Goal: Task Accomplishment & Management: Manage account settings

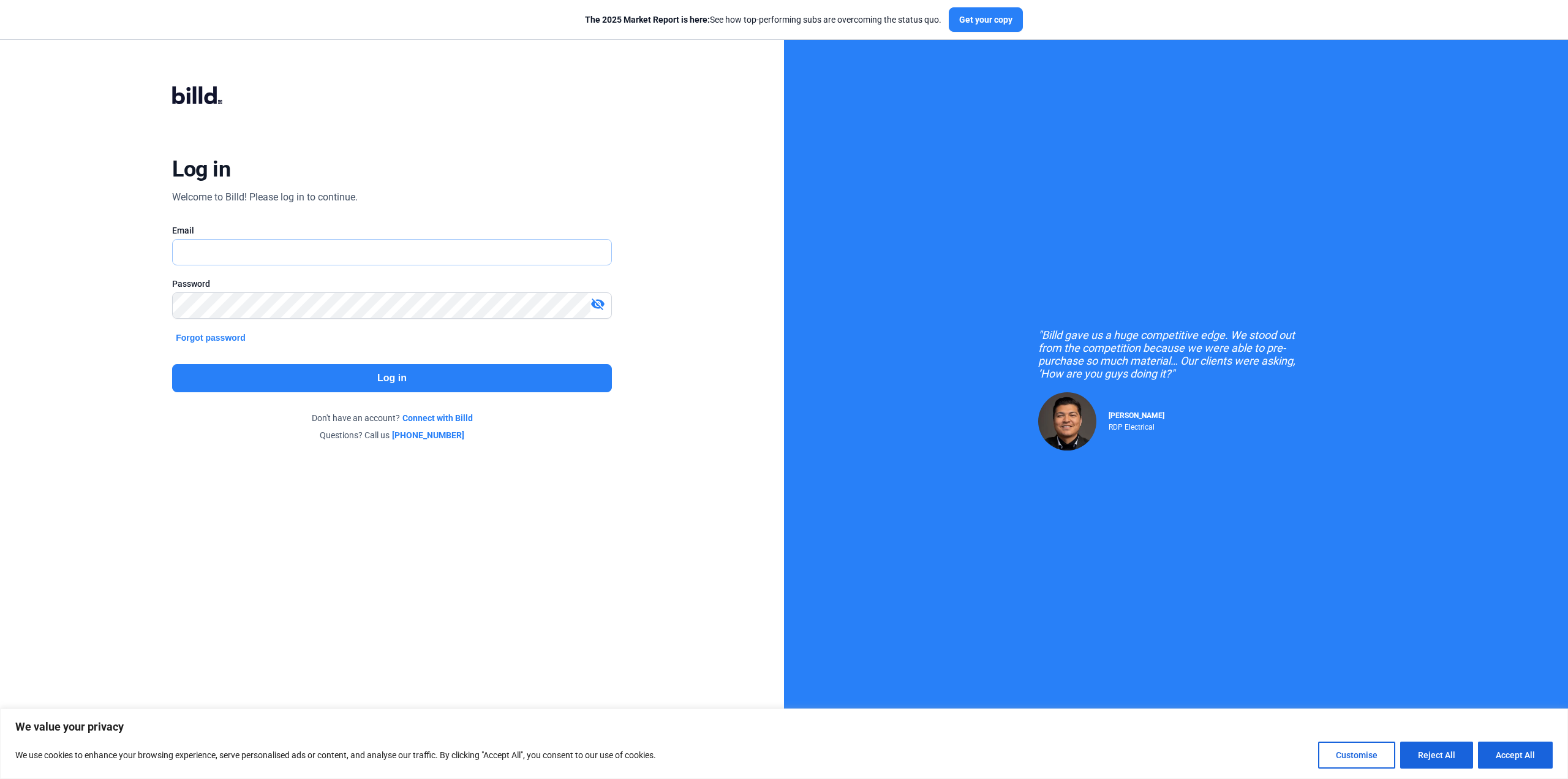
type input "[PERSON_NAME][EMAIL_ADDRESS][DOMAIN_NAME]"
click at [377, 377] on button "Log in" at bounding box center [391, 378] width 439 height 29
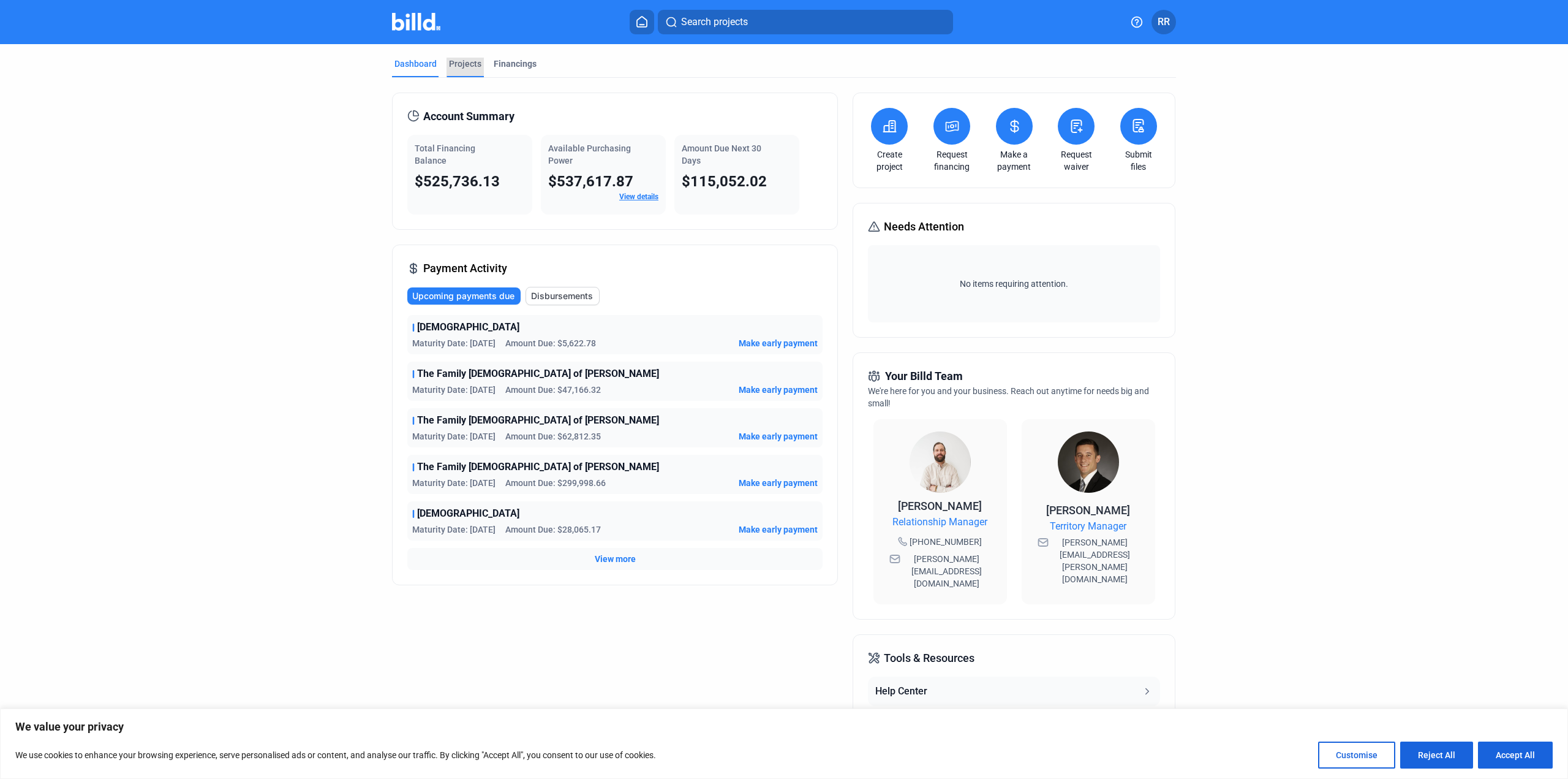
click at [464, 68] on div "Projects" at bounding box center [466, 63] width 33 height 12
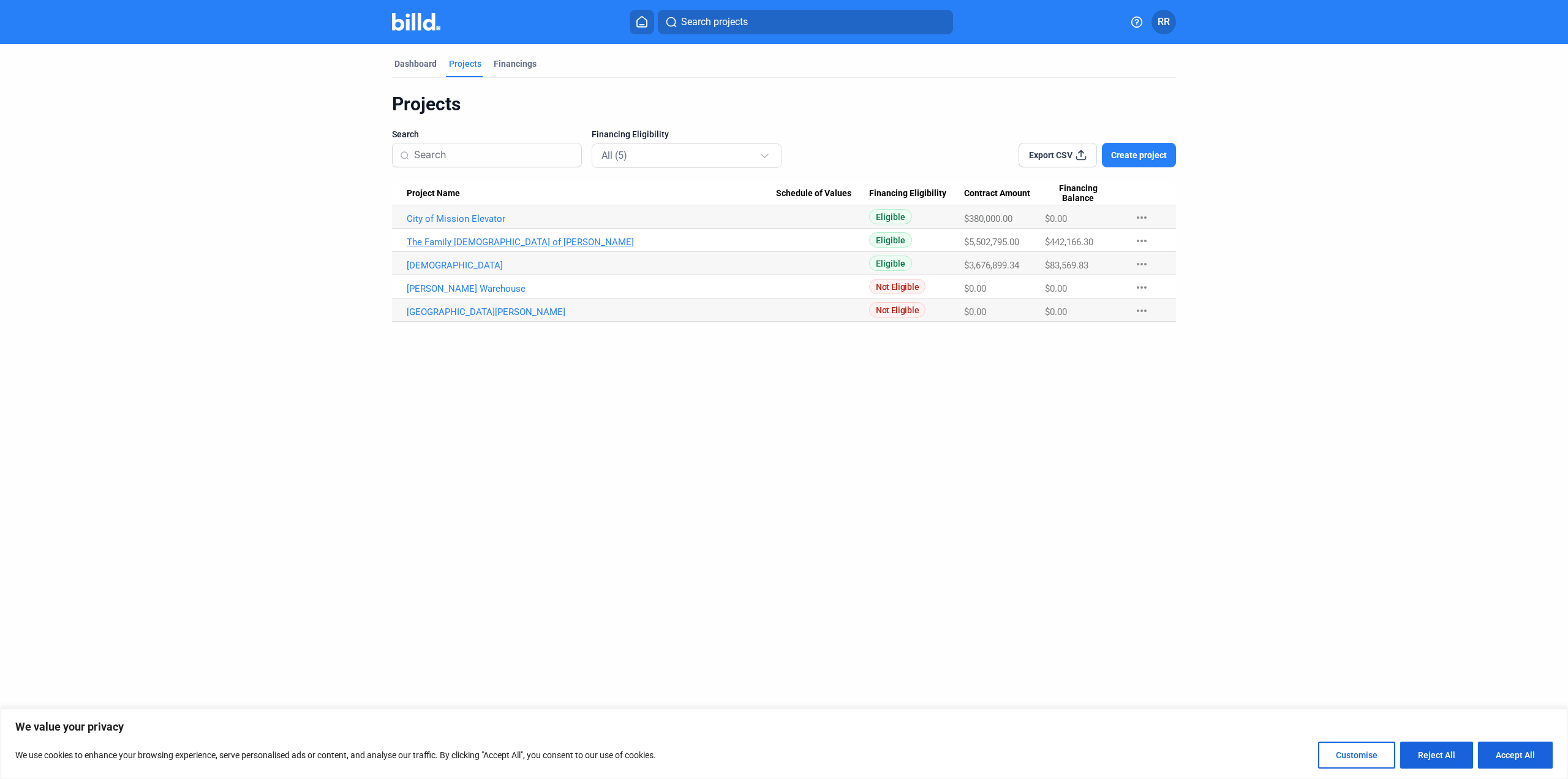
click at [452, 224] on link "The Family [DEMOGRAPHIC_DATA] of [PERSON_NAME]" at bounding box center [591, 218] width 369 height 11
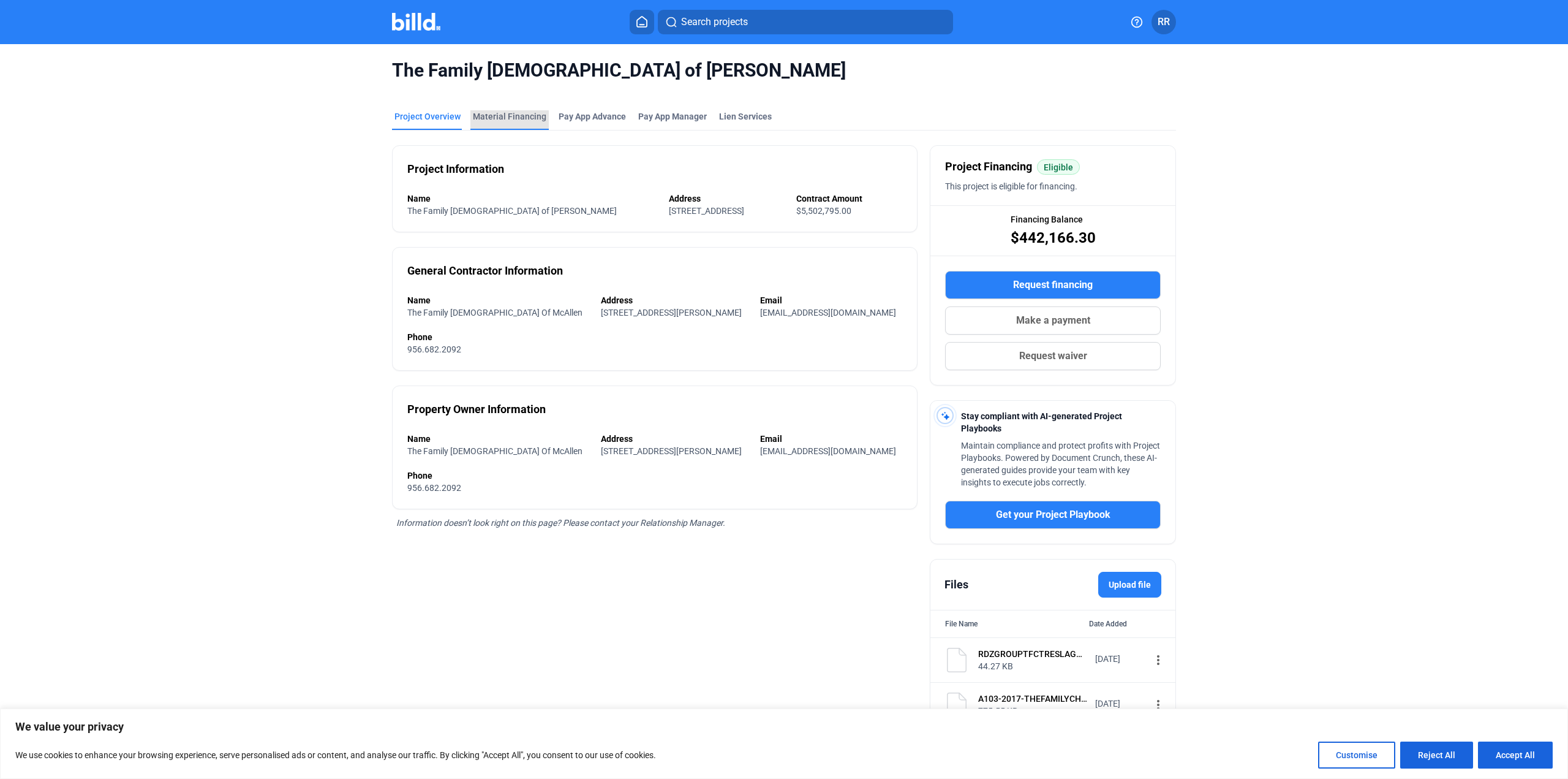
click at [517, 114] on div "Material Financing" at bounding box center [509, 116] width 73 height 12
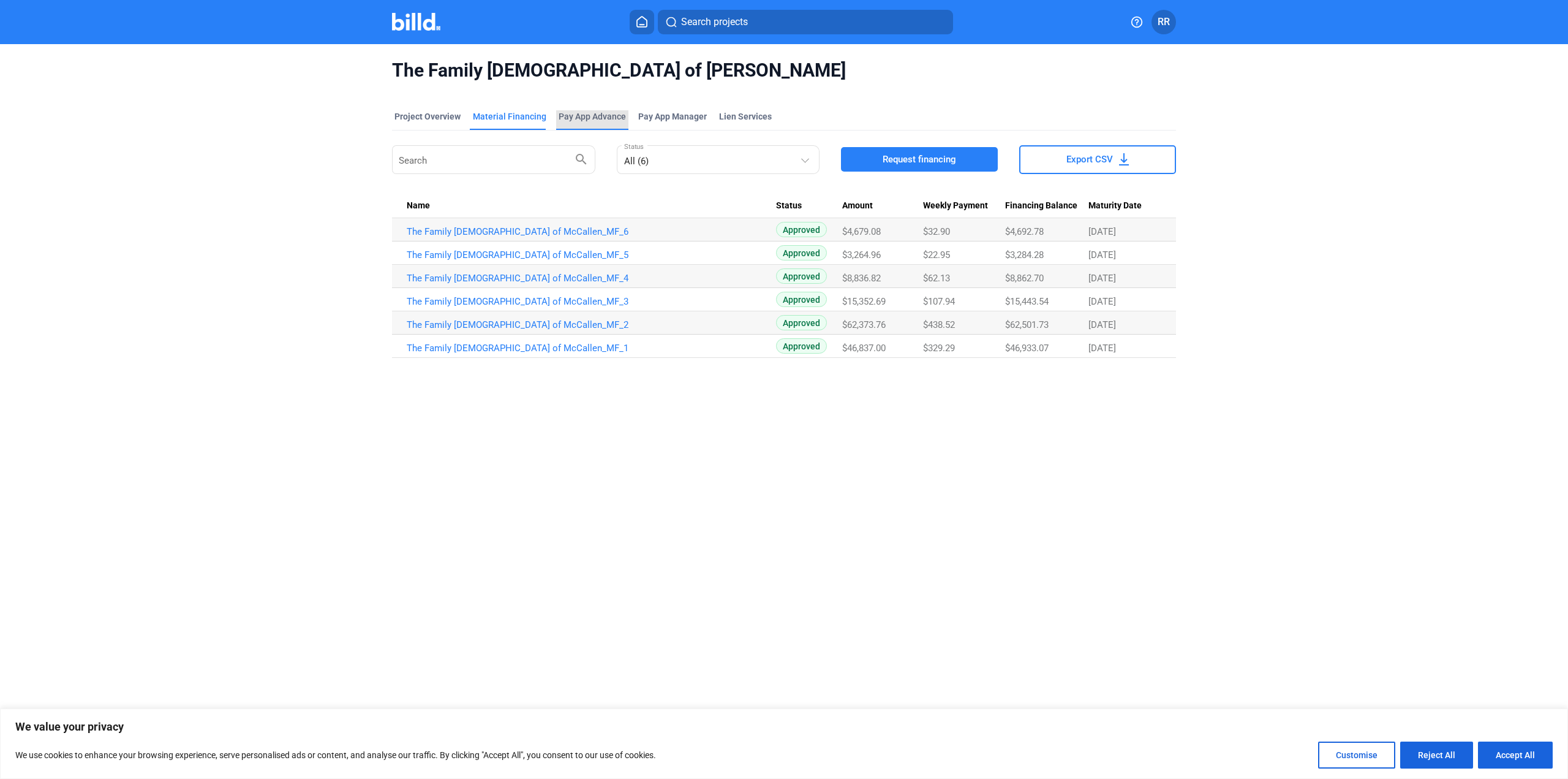
click at [569, 121] on div "Pay App Advance" at bounding box center [592, 116] width 67 height 12
